Goal: Information Seeking & Learning: Learn about a topic

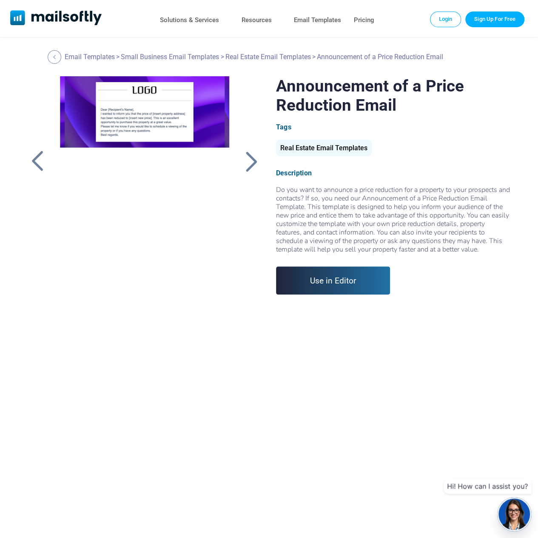
click at [254, 160] on div at bounding box center [251, 161] width 21 height 22
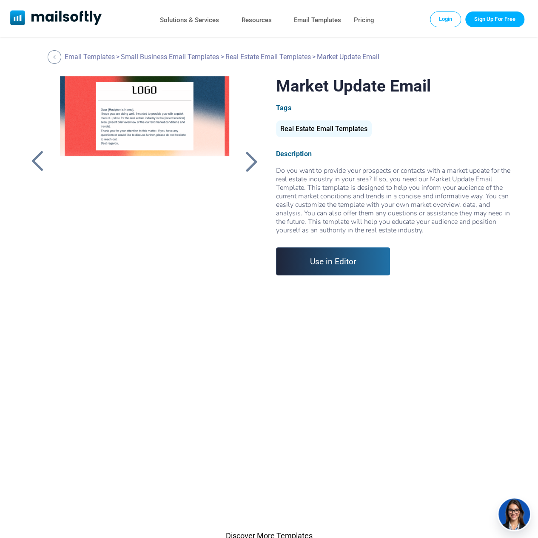
click at [254, 160] on div at bounding box center [251, 161] width 21 height 22
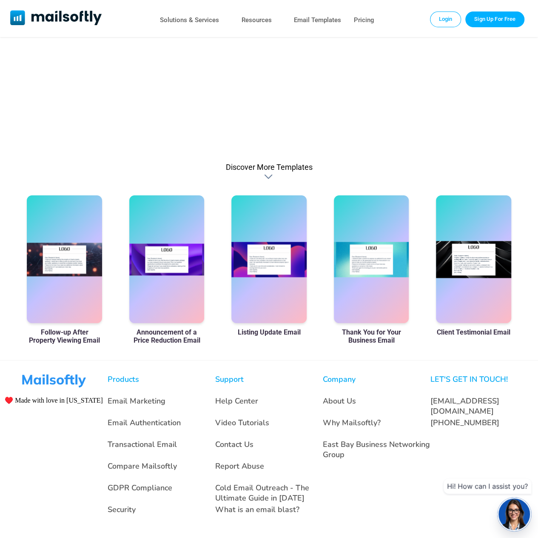
scroll to position [375, 0]
